Goal: Book appointment/travel/reservation

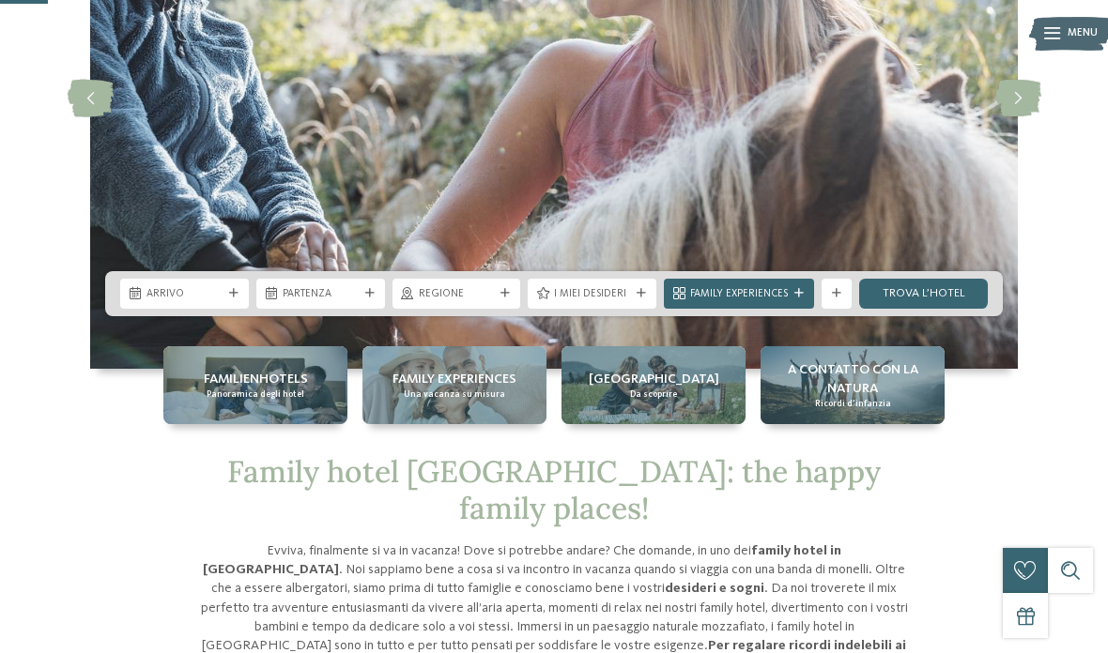
scroll to position [272, 0]
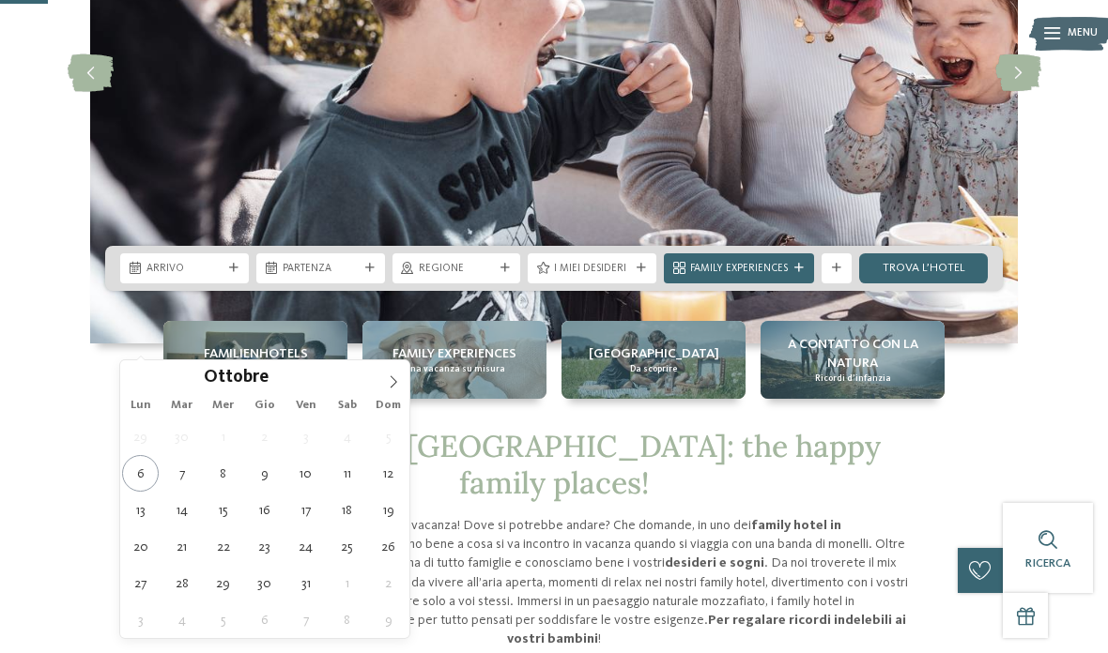
click at [402, 391] on span at bounding box center [393, 377] width 32 height 32
type div "07.11.2025"
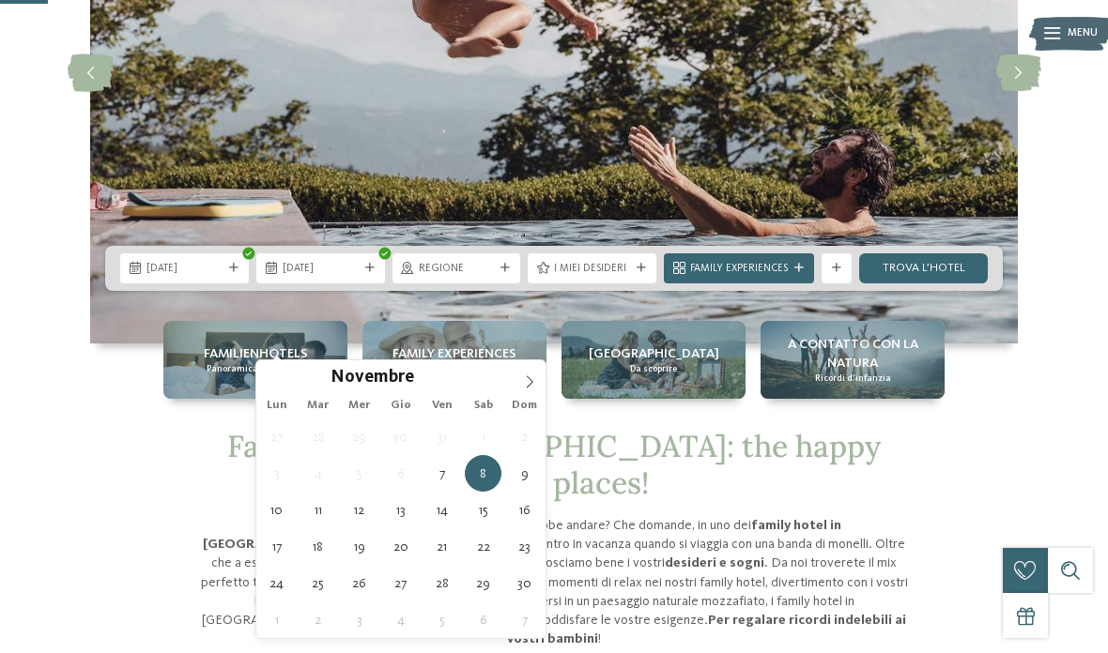
type div "09.11.2025"
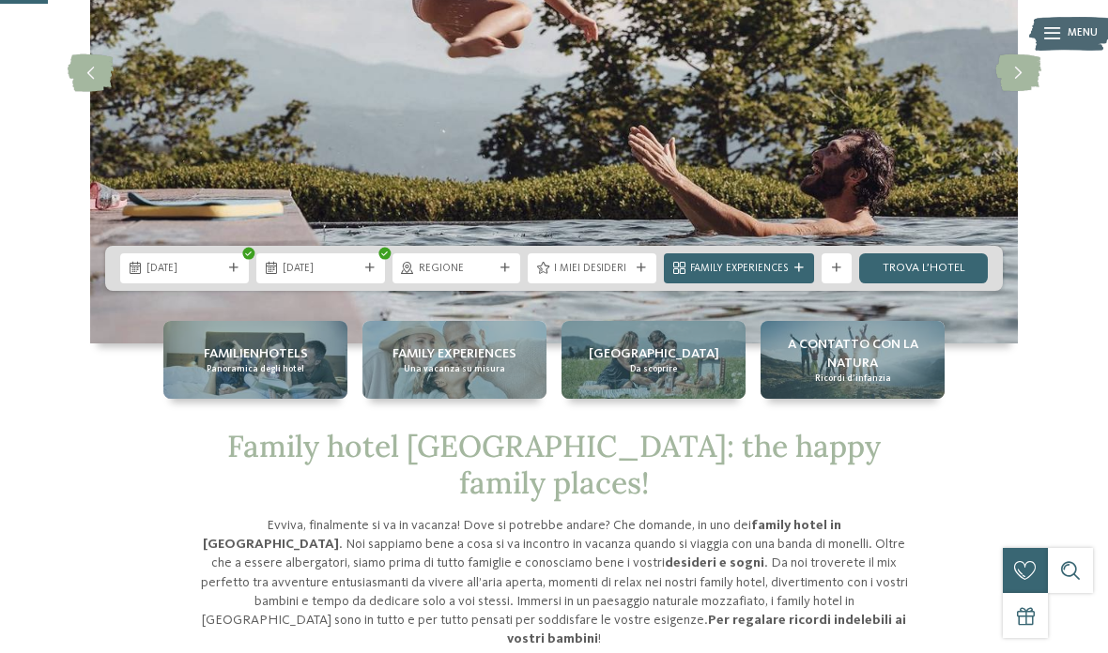
click at [490, 277] on span "Regione" at bounding box center [457, 269] width 76 height 15
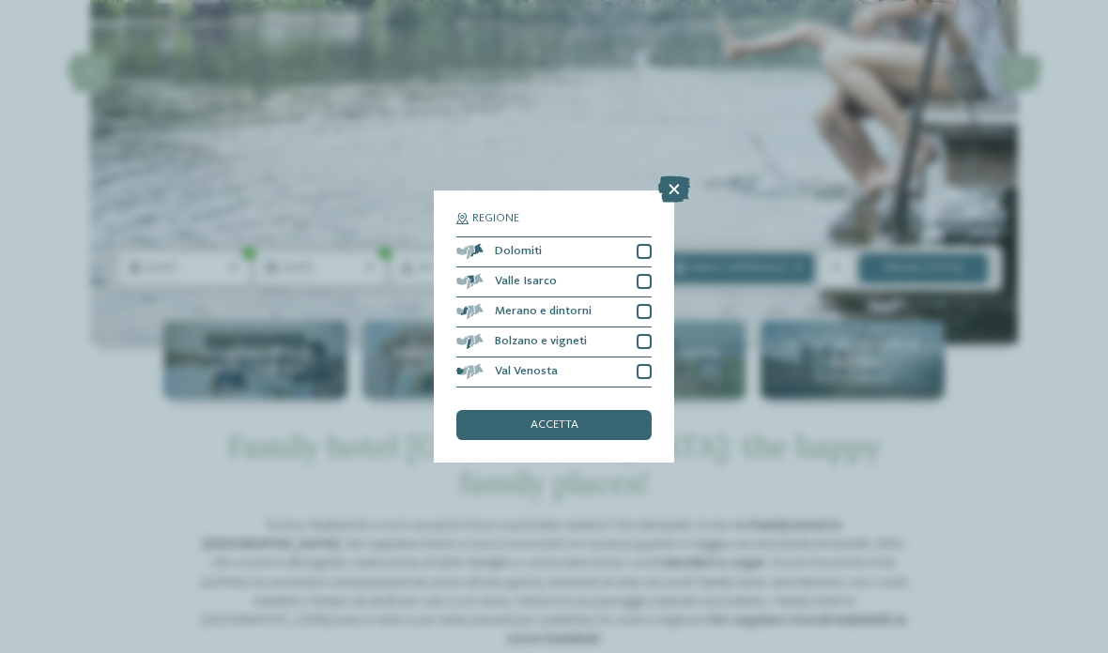
click at [650, 298] on div "Merano e dintorni" at bounding box center [553, 313] width 195 height 30
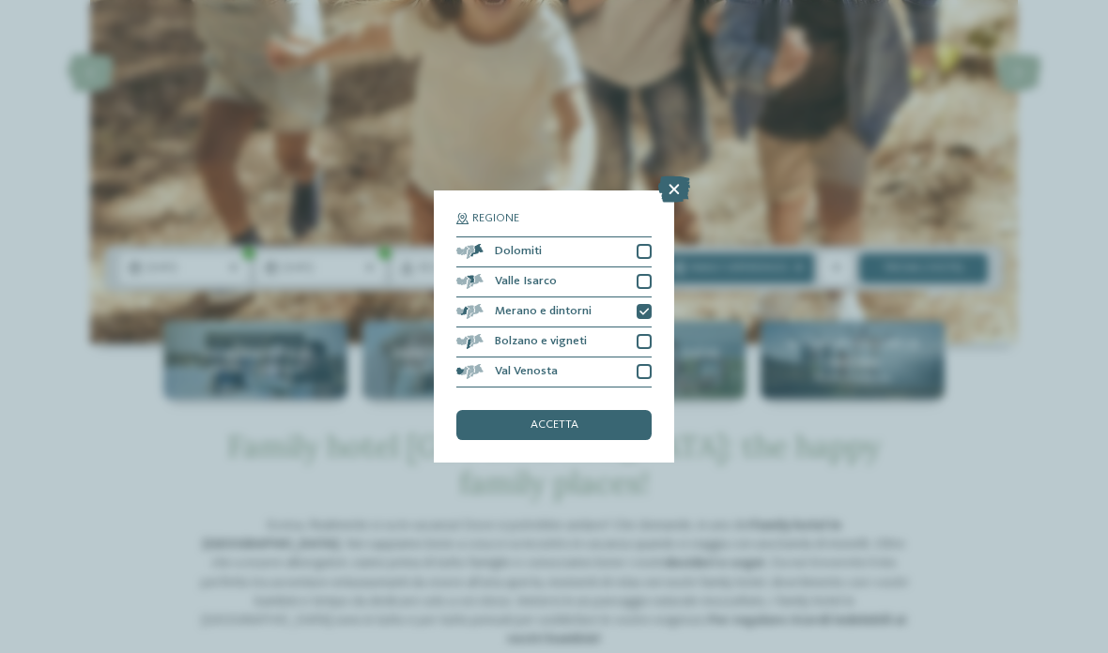
click at [623, 410] on div "accetta" at bounding box center [553, 425] width 195 height 30
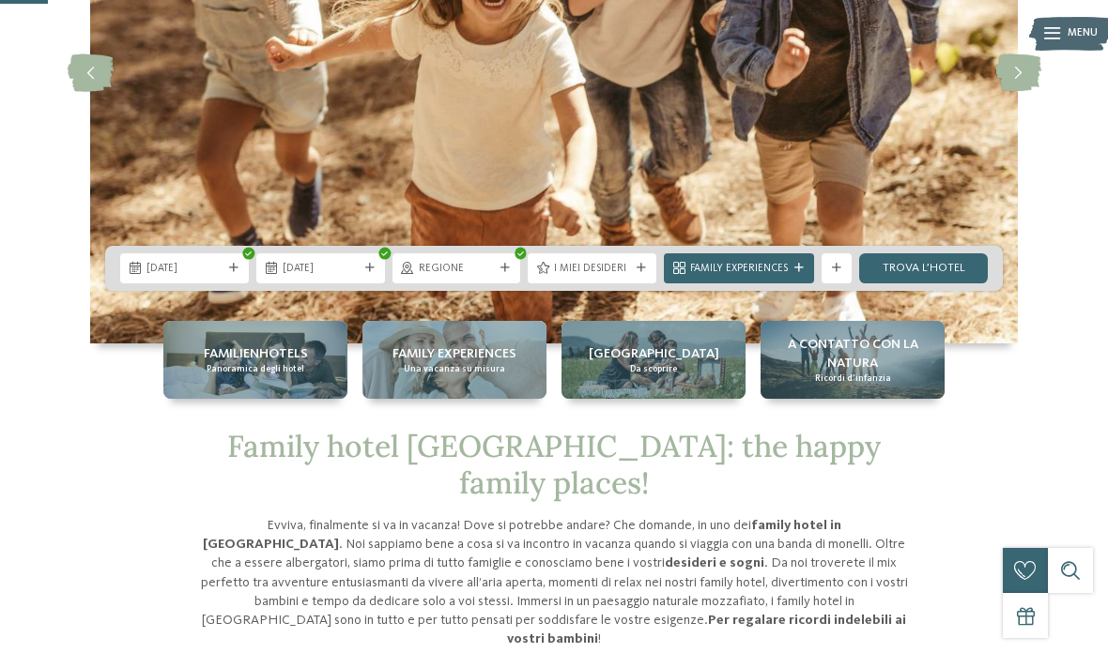
click at [629, 277] on span "I miei desideri" at bounding box center [592, 269] width 76 height 15
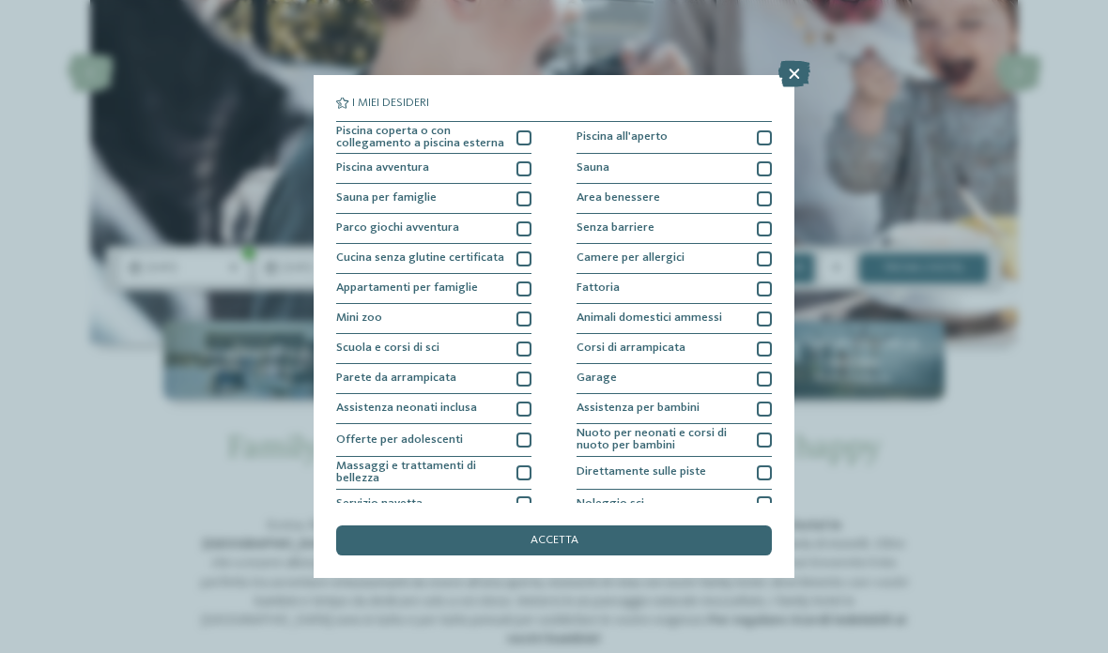
click at [531, 123] on div "Piscina coperta o con collegamento a piscina esterna Piscina all'aperto Piscina…" at bounding box center [554, 380] width 436 height 519
click at [528, 136] on div at bounding box center [523, 138] width 15 height 15
click at [519, 223] on div at bounding box center [523, 229] width 15 height 15
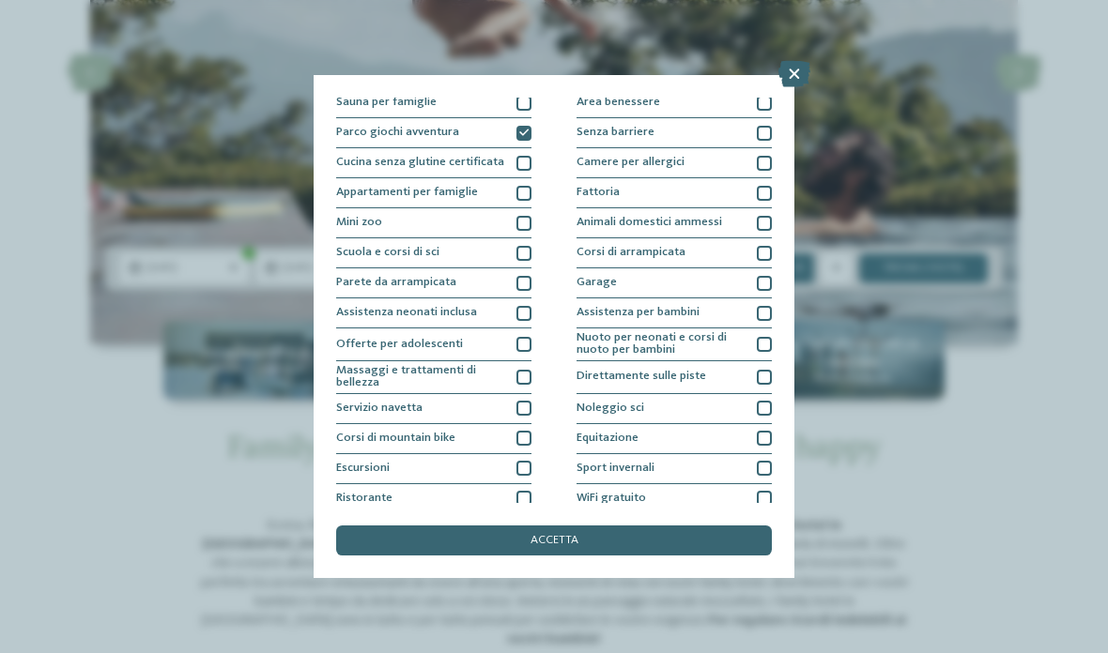
scroll to position [101, 0]
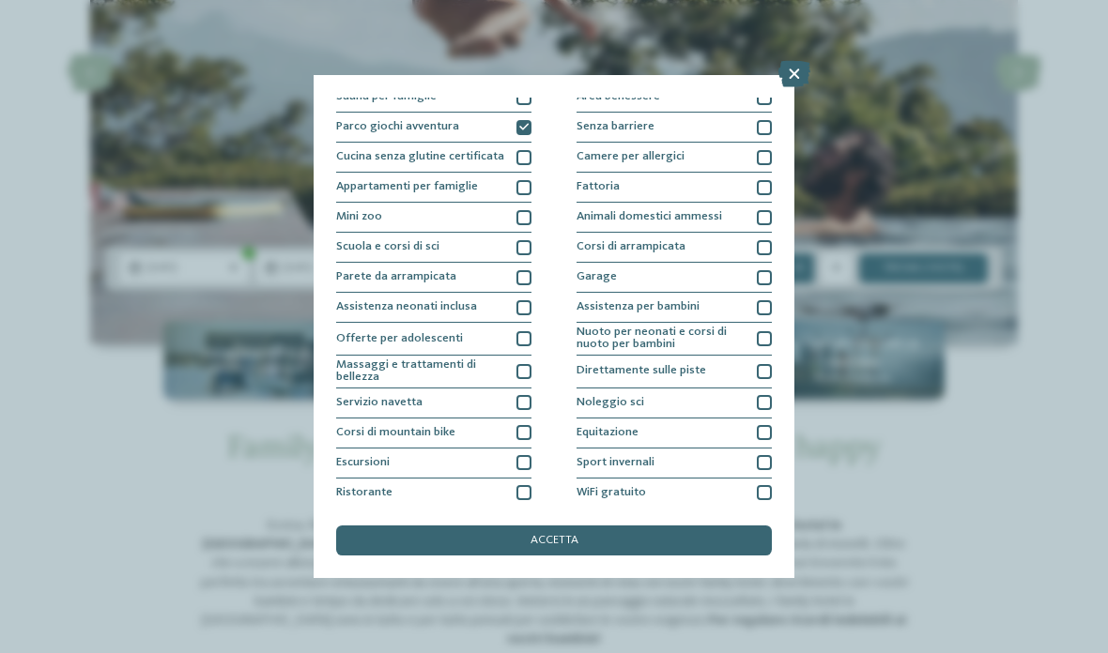
click at [524, 216] on div at bounding box center [523, 217] width 15 height 15
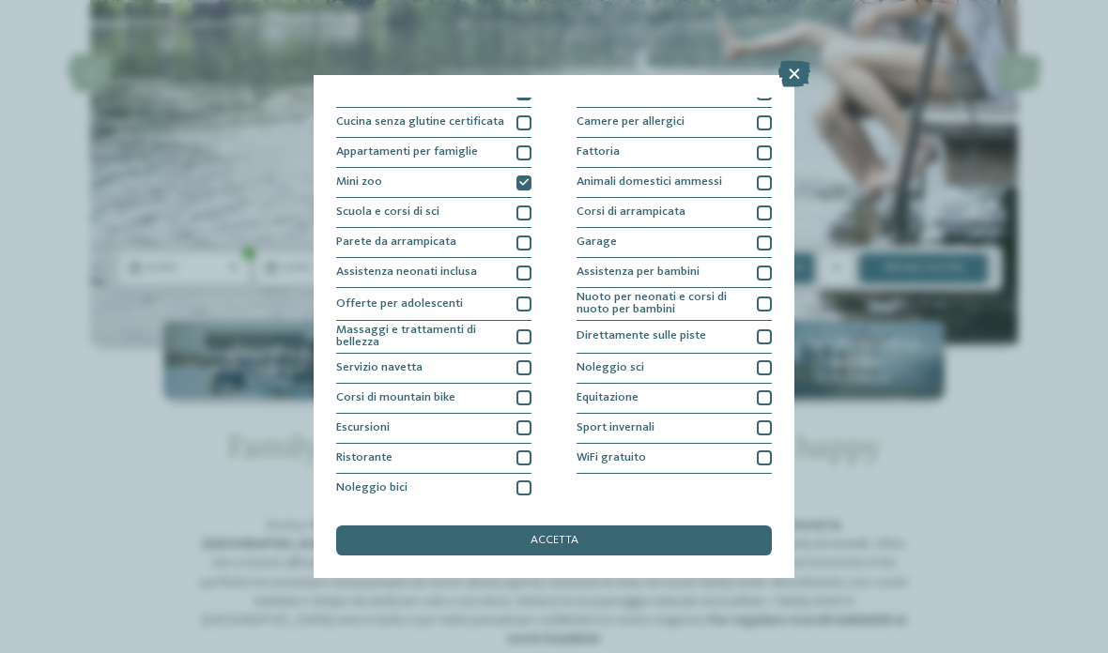
scroll to position [138, 0]
click at [524, 237] on div at bounding box center [523, 242] width 15 height 15
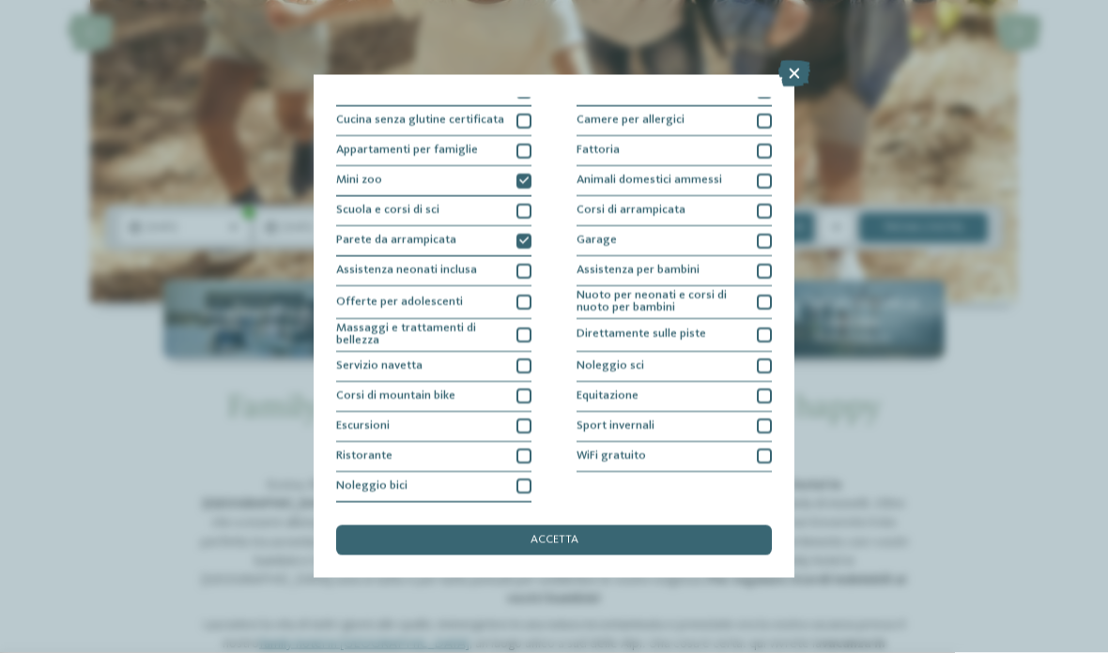
scroll to position [323, 0]
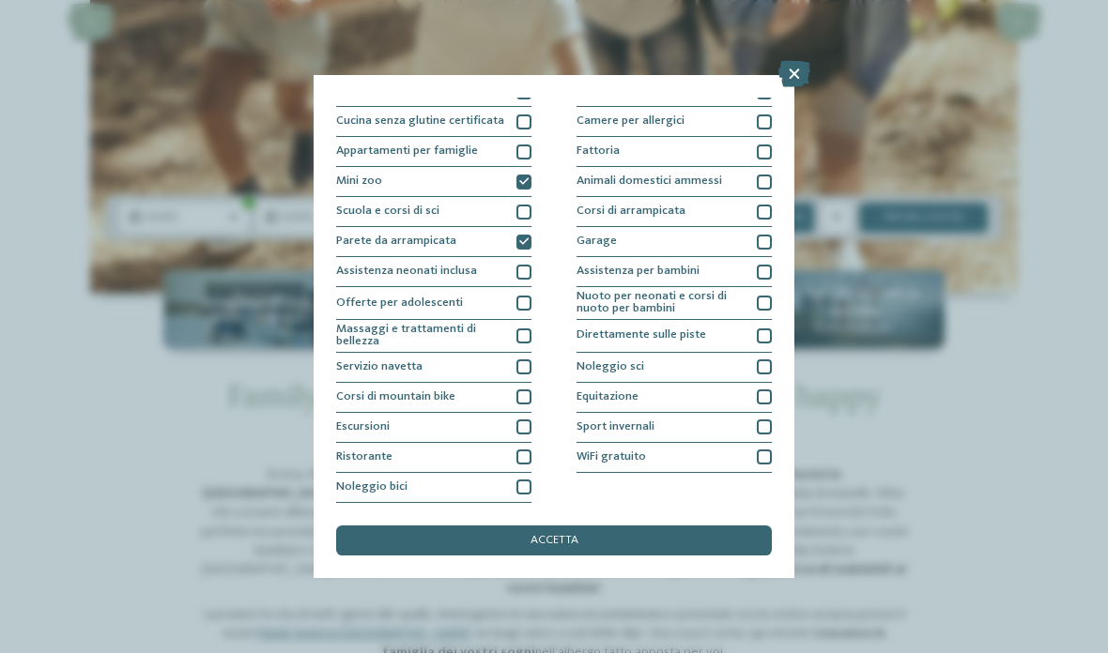
click at [520, 450] on div at bounding box center [523, 457] width 15 height 15
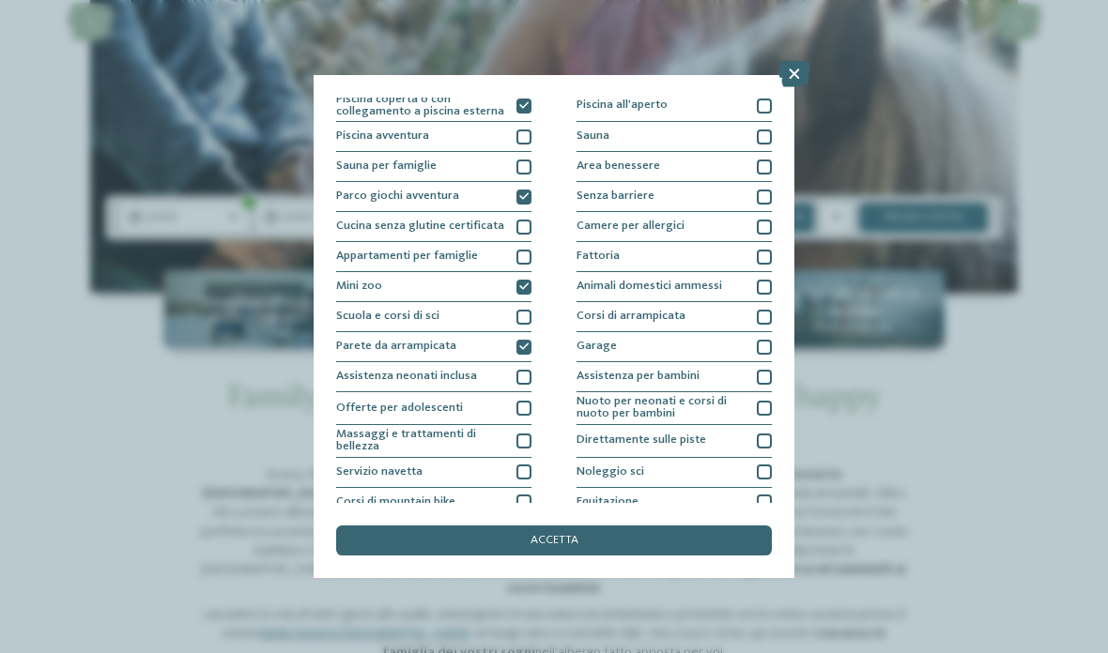
scroll to position [37, 0]
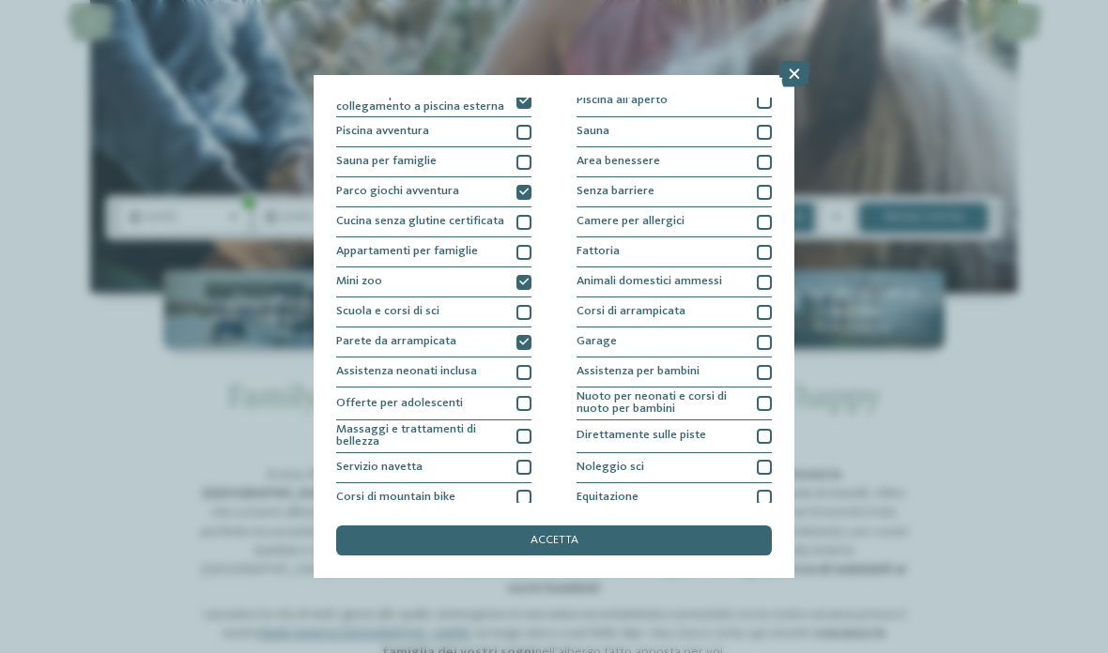
click at [757, 245] on div at bounding box center [764, 252] width 15 height 15
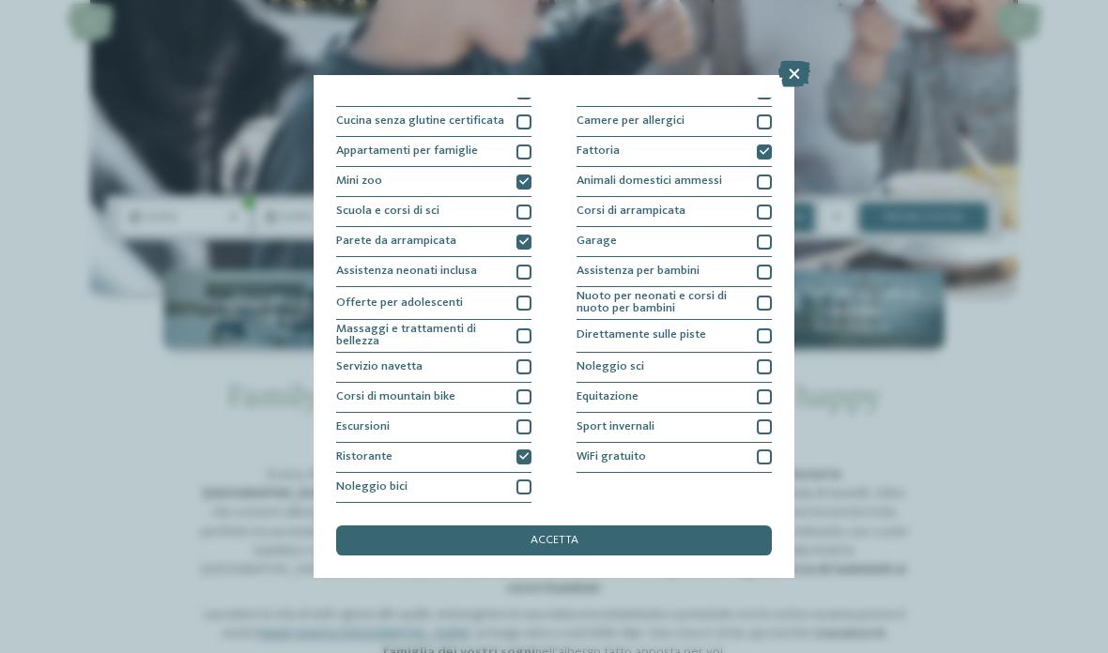
scroll to position [205, 0]
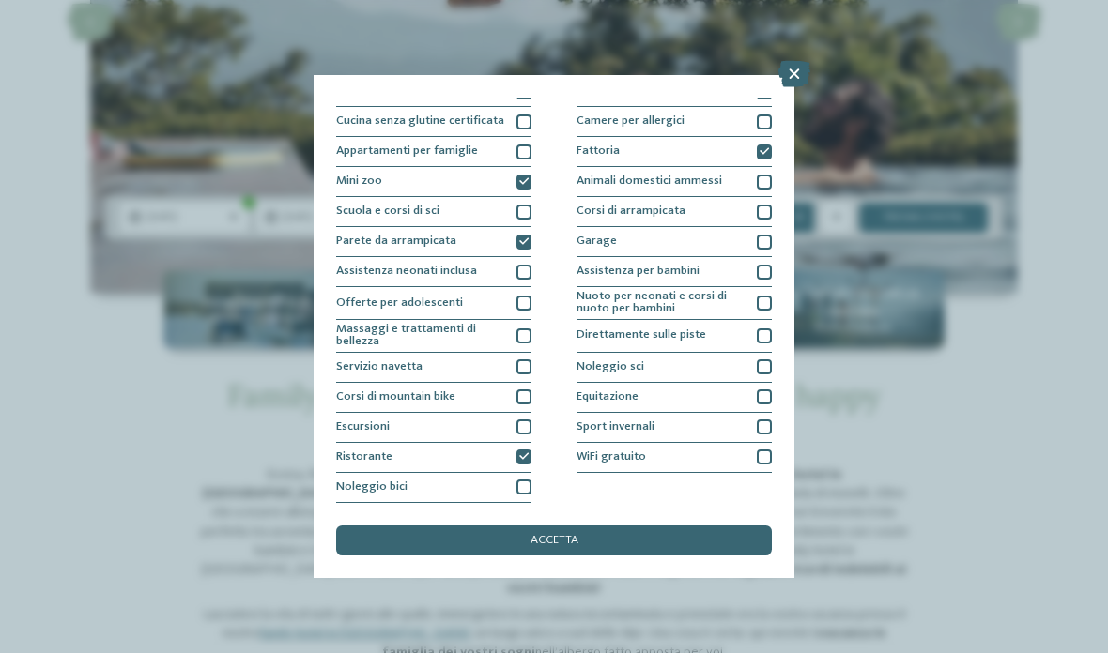
click at [710, 526] on div "accetta" at bounding box center [554, 541] width 436 height 30
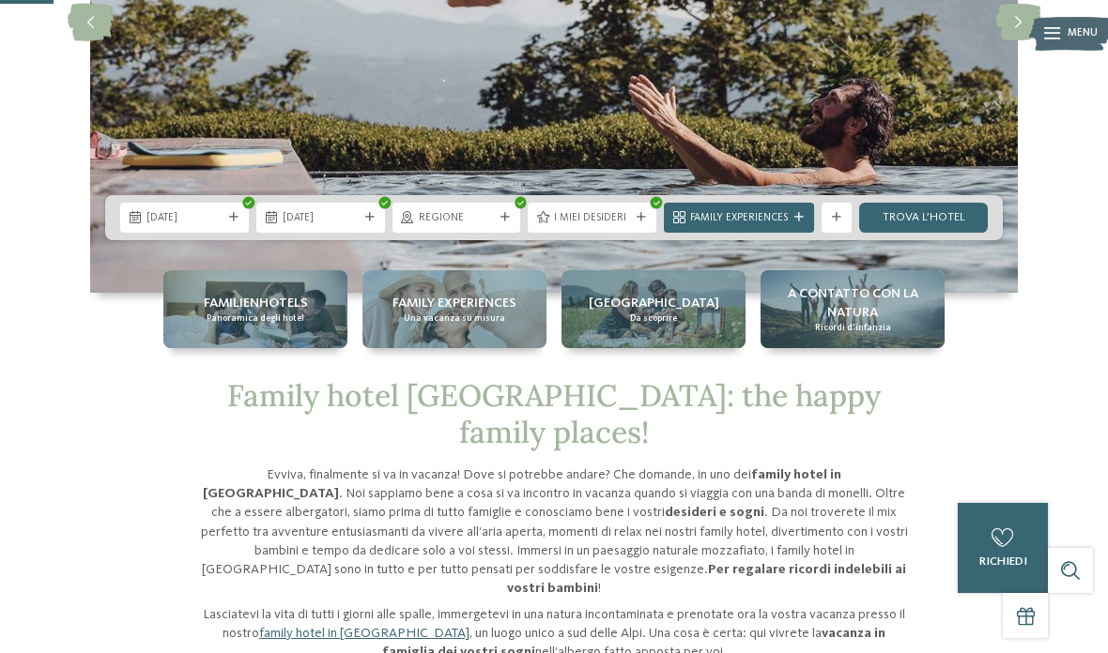
click at [960, 233] on link "trova l’hotel" at bounding box center [923, 218] width 129 height 30
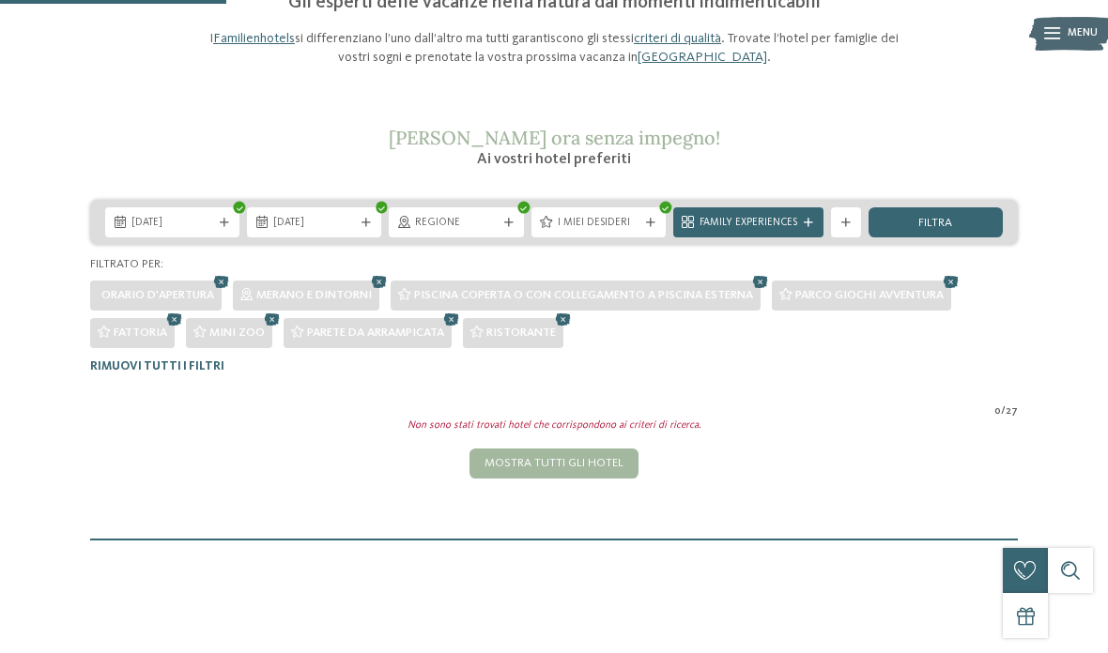
scroll to position [185, 0]
click at [621, 461] on div "Mostra tutti gli hotel" at bounding box center [553, 465] width 169 height 30
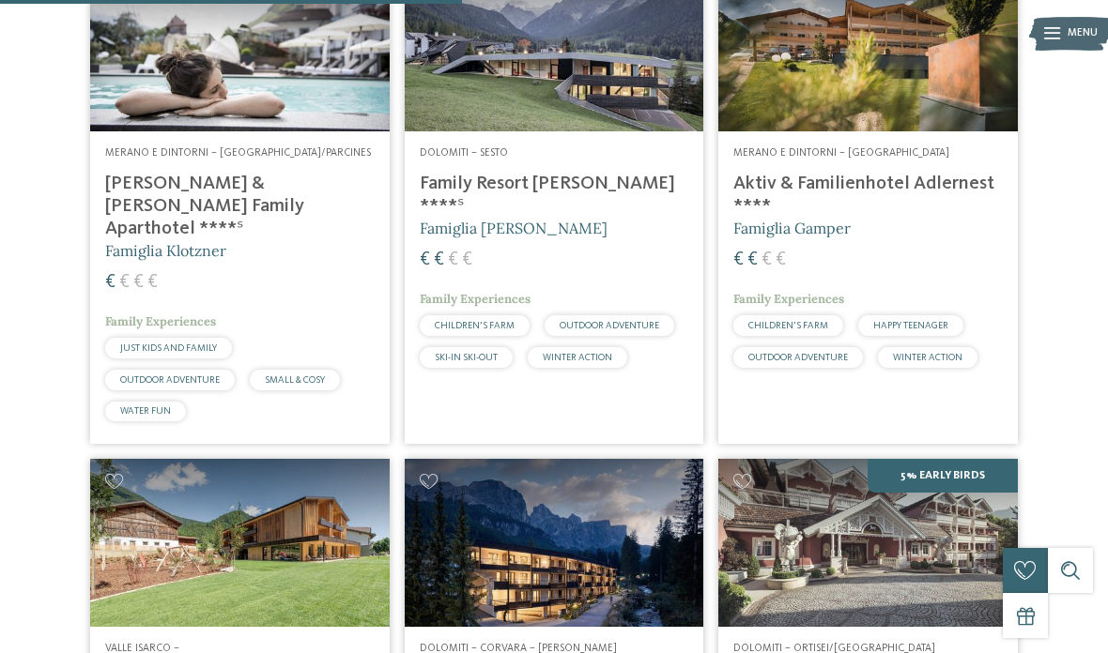
scroll to position [2104, 0]
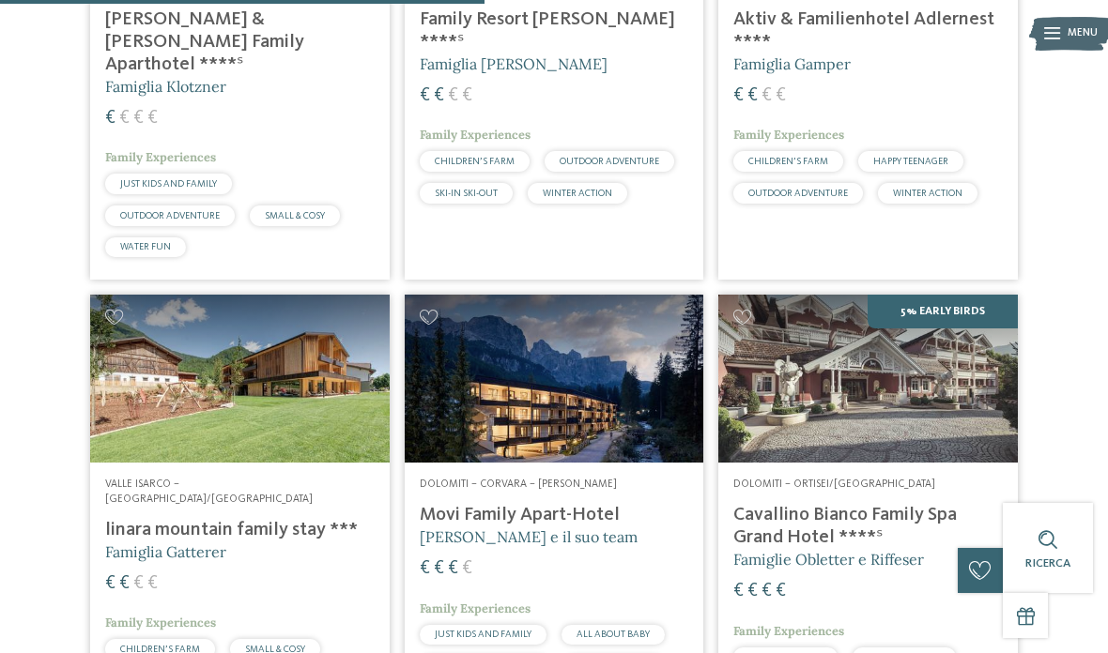
click at [186, 366] on img at bounding box center [239, 379] width 299 height 168
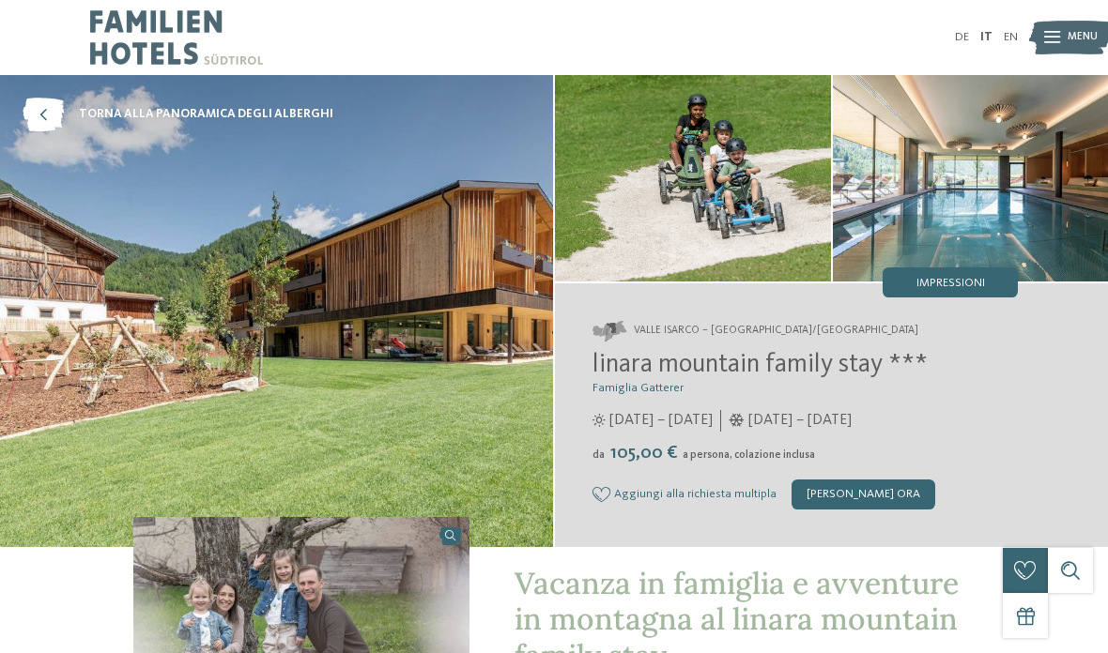
click at [782, 229] on img at bounding box center [693, 178] width 276 height 207
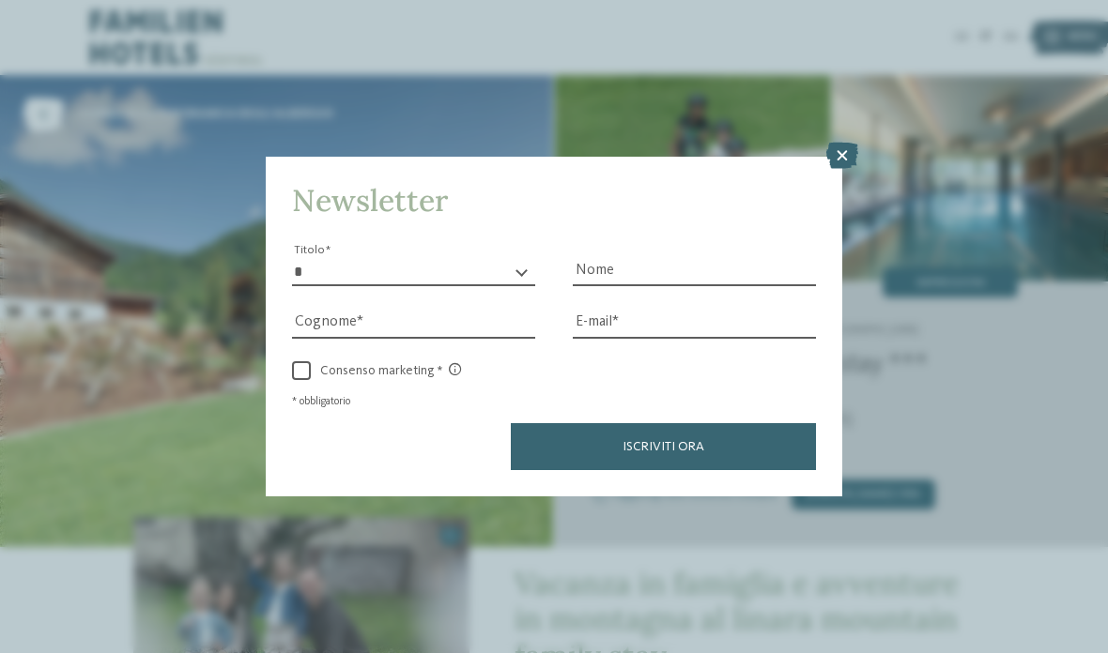
click at [842, 143] on icon at bounding box center [842, 156] width 32 height 26
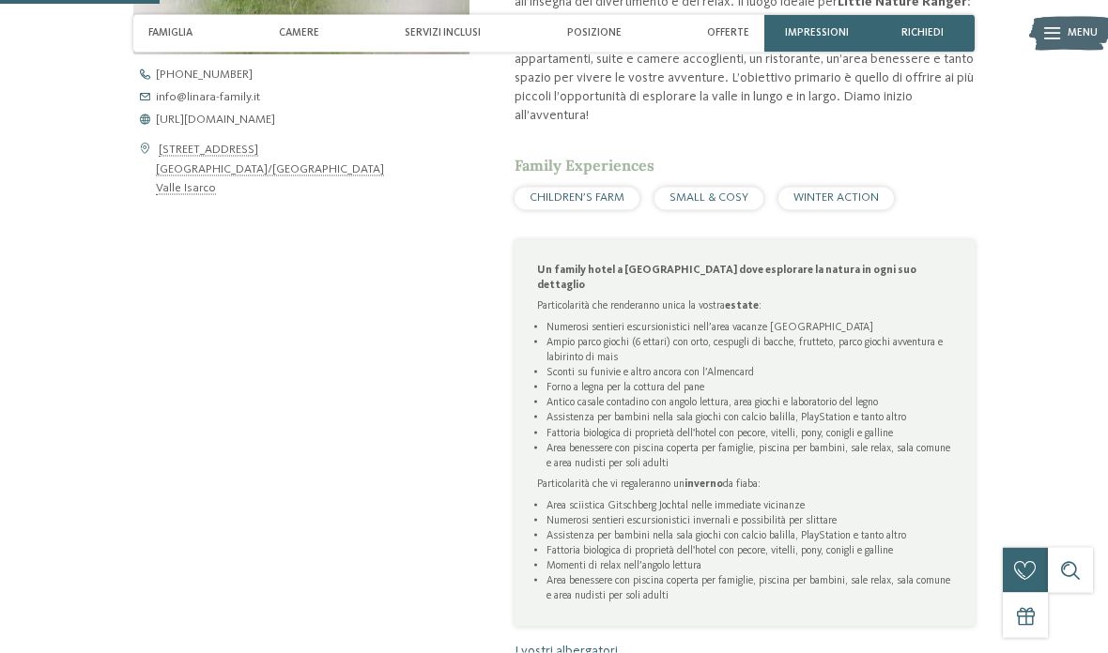
scroll to position [716, 0]
